Goal: Task Accomplishment & Management: Manage account settings

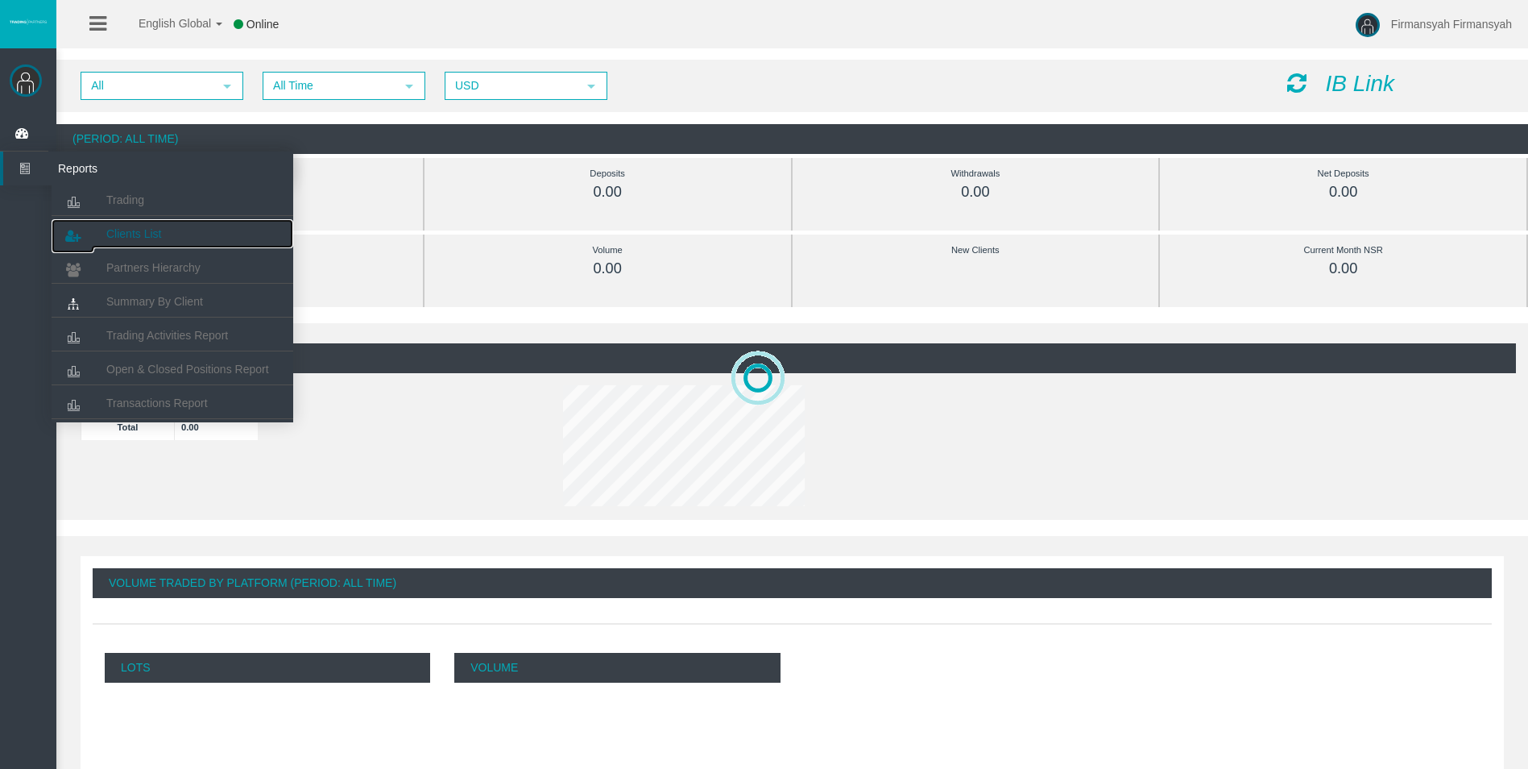
click at [160, 233] on span "Clients List" at bounding box center [133, 233] width 55 height 13
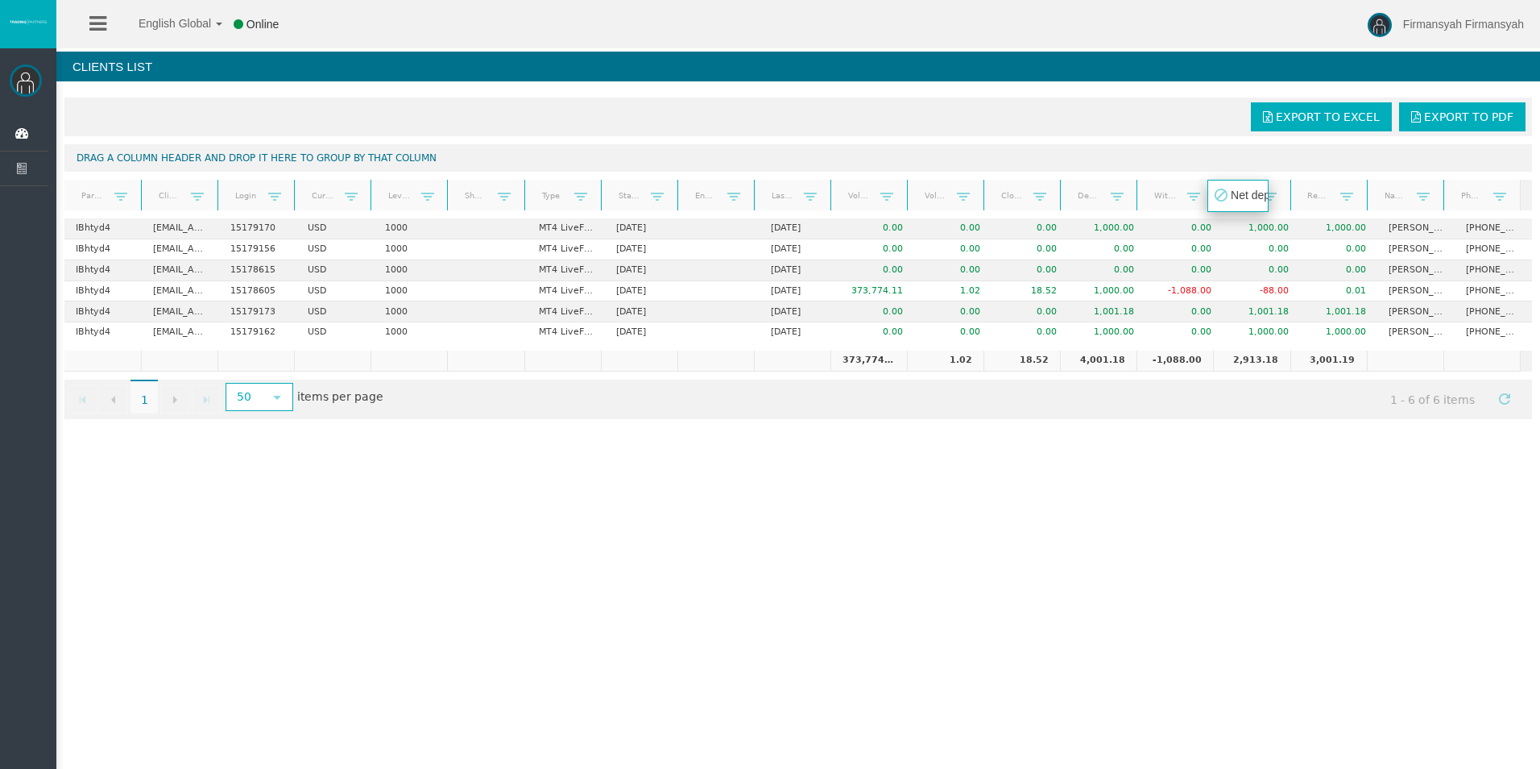
drag, startPoint x: 1204, startPoint y: 193, endPoint x: 1216, endPoint y: 193, distance: 12.1
click at [1216, 193] on body "English Global 简体中文 English Global 日本語 한국어 Online Firmansyah Firmansyah Help Lo…" at bounding box center [770, 384] width 1540 height 769
click at [1209, 443] on div "English Global 简体中文 English Global 日本語 한국어 Online Firmansyah Firmansyah Help Lo…" at bounding box center [770, 384] width 1540 height 769
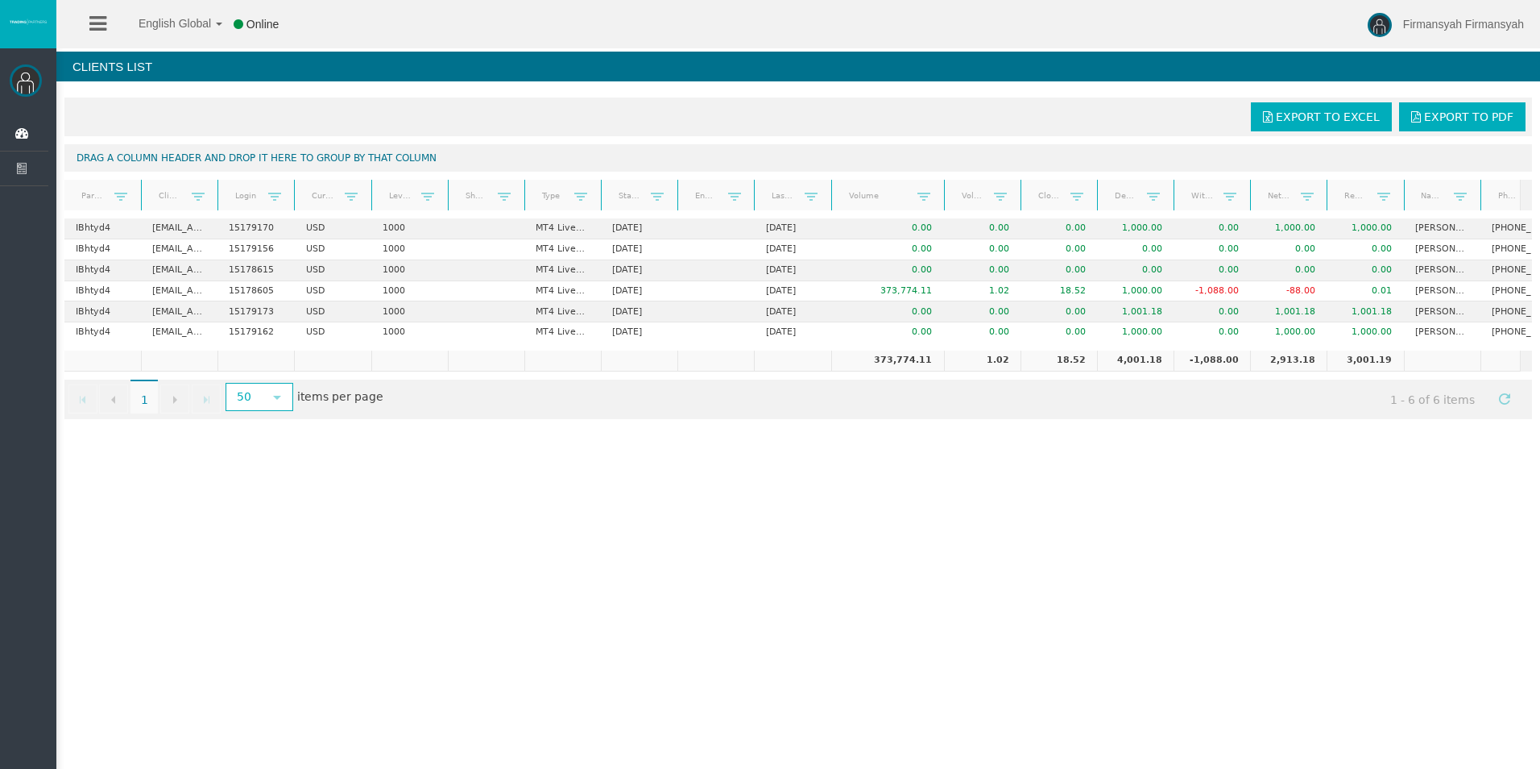
drag, startPoint x: 900, startPoint y: 189, endPoint x: 938, endPoint y: 194, distance: 38.3
click at [938, 194] on div "Partner code Client Login Currency Leverage Short Code Type Start Date End Date…" at bounding box center [792, 195] width 1457 height 31
click at [1026, 466] on div "English Global 简体中文 English Global 日本語 한국어 Online Firmansyah Firmansyah Help Lo…" at bounding box center [770, 384] width 1540 height 769
click at [863, 427] on div "Export to Excel Export to PDF Drag a column header and drop it here to group by…" at bounding box center [798, 258] width 1484 height 338
